Goal: Find specific page/section: Find specific page/section

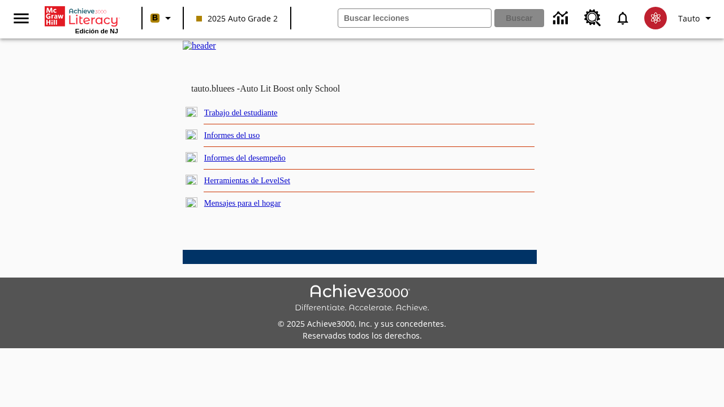
click at [255, 117] on link "Trabajo del estudiante" at bounding box center [241, 112] width 74 height 9
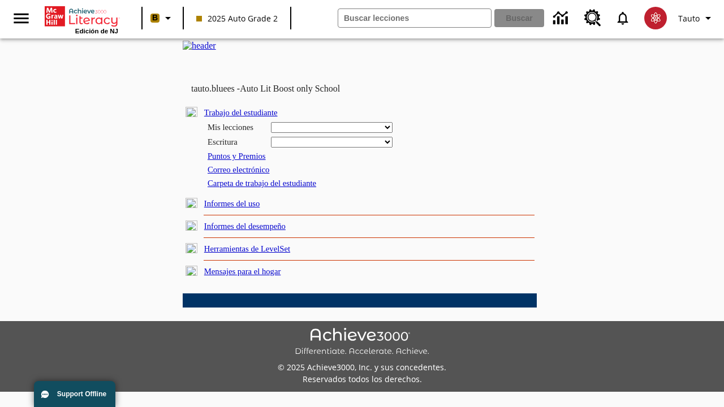
select select "/options/reports/?report_id=24&atype=14&section=2"
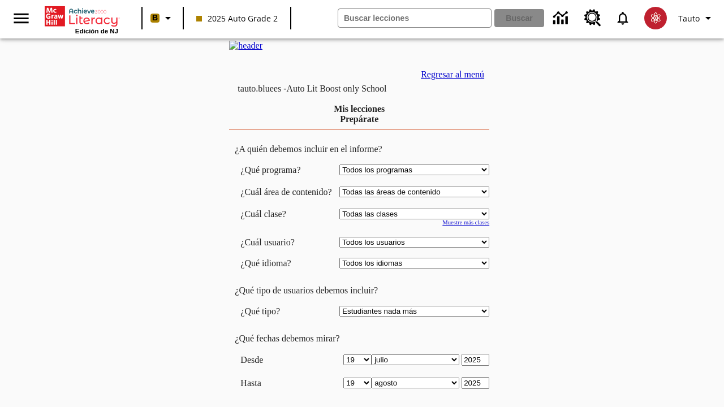
scroll to position [295, 0]
